Goal: Task Accomplishment & Management: Complete application form

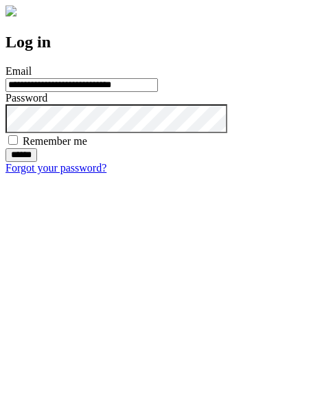
type input "**********"
click at [37, 162] on input "******" at bounding box center [21, 155] width 32 height 14
